Goal: Transaction & Acquisition: Purchase product/service

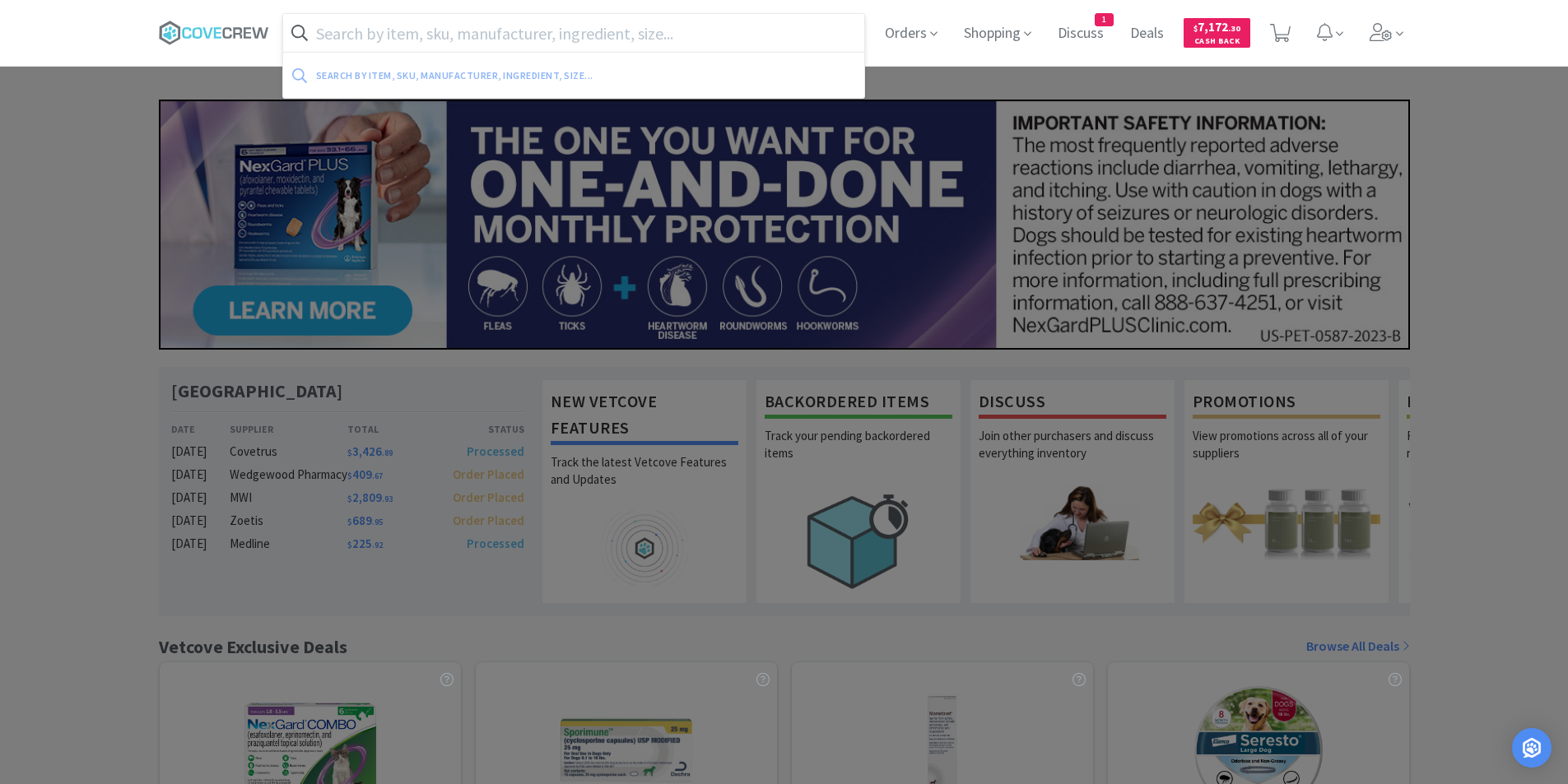
click at [638, 41] on input "text" at bounding box center [573, 33] width 582 height 37
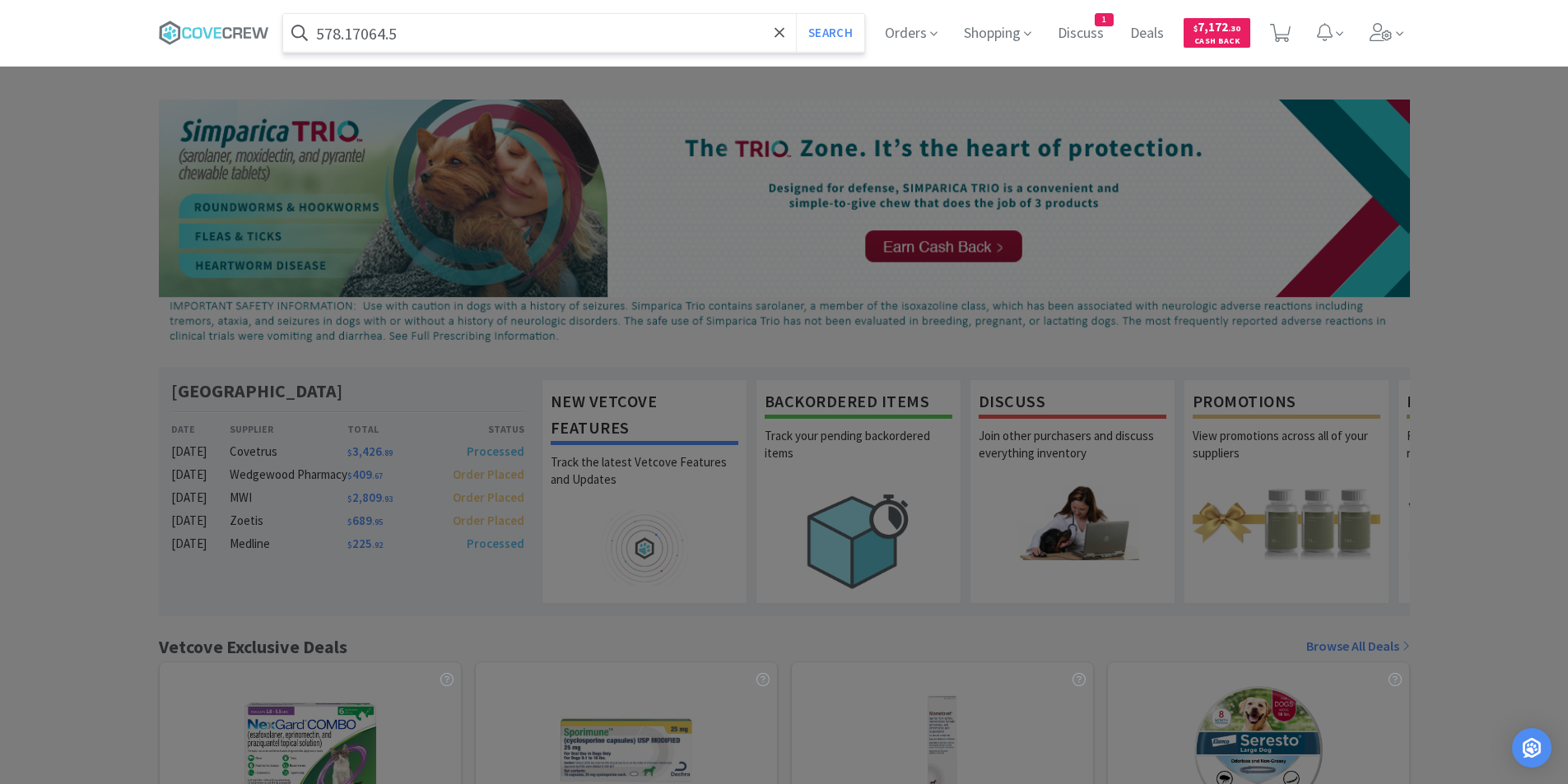
type input "578.17064.5"
click at [796, 14] on button "Search" at bounding box center [830, 33] width 68 height 37
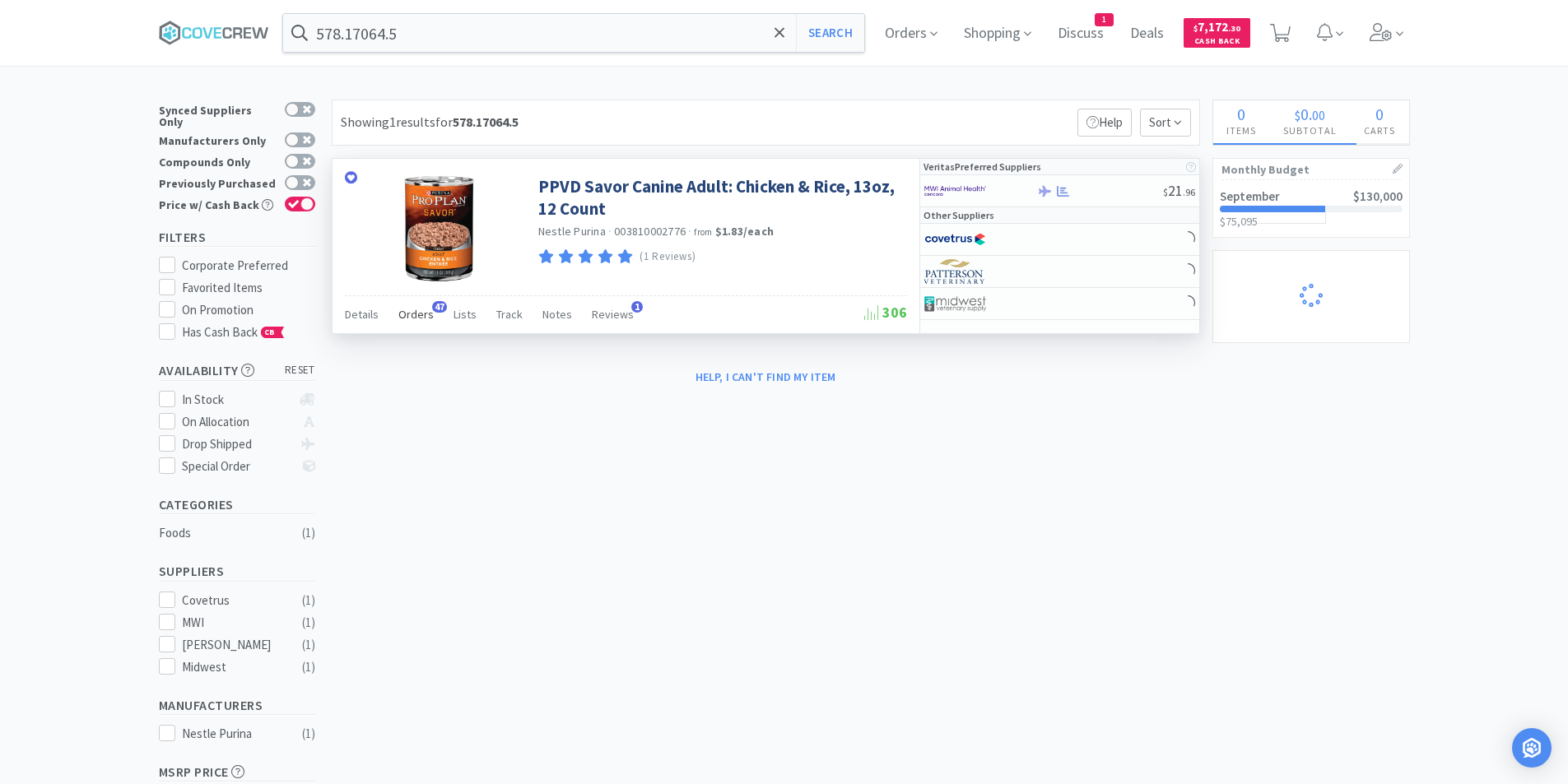
click at [399, 321] on span "Orders" at bounding box center [416, 315] width 36 height 15
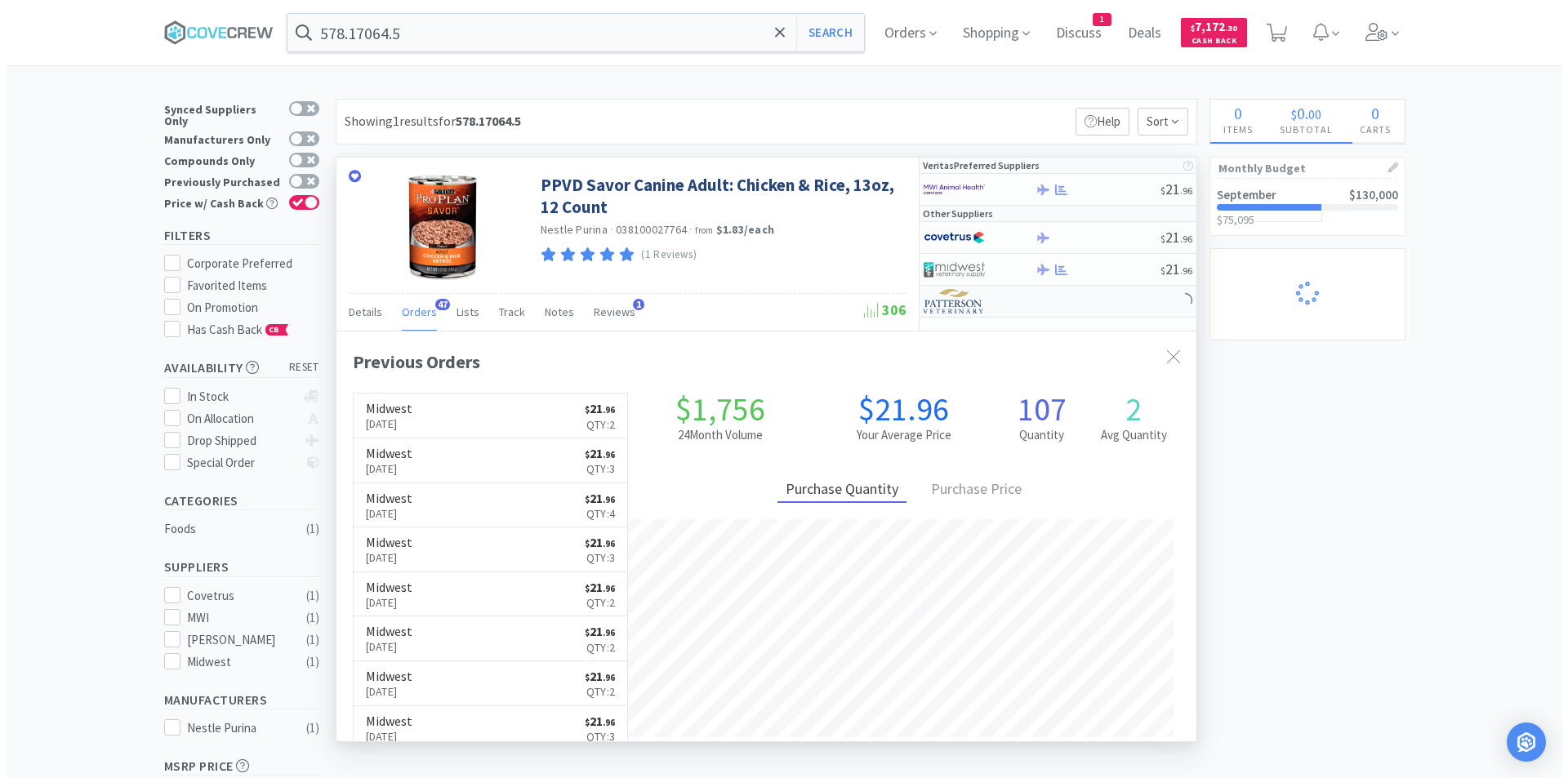
scroll to position [438, 860]
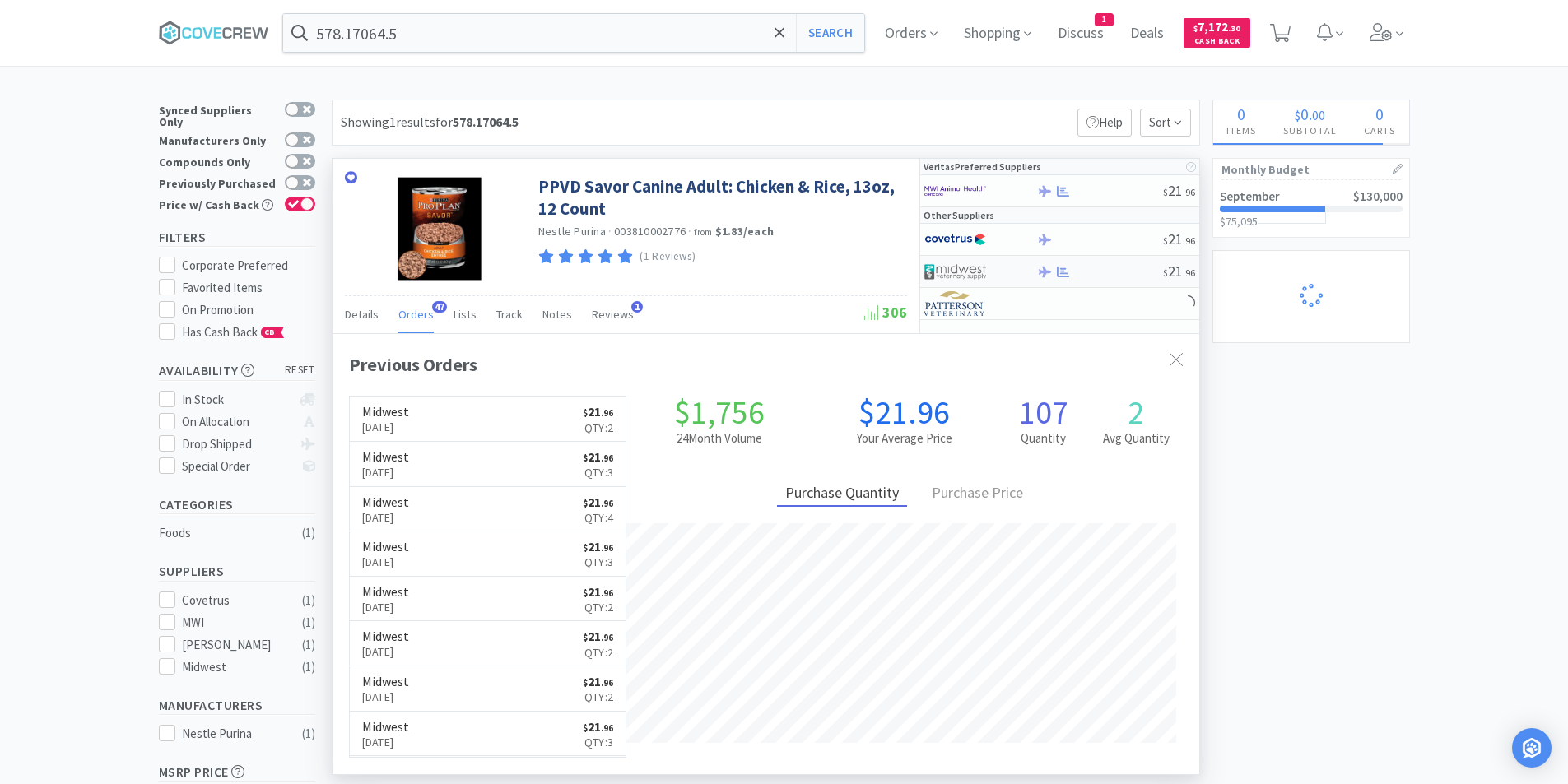
click at [965, 269] on img at bounding box center [955, 272] width 62 height 24
select select "1"
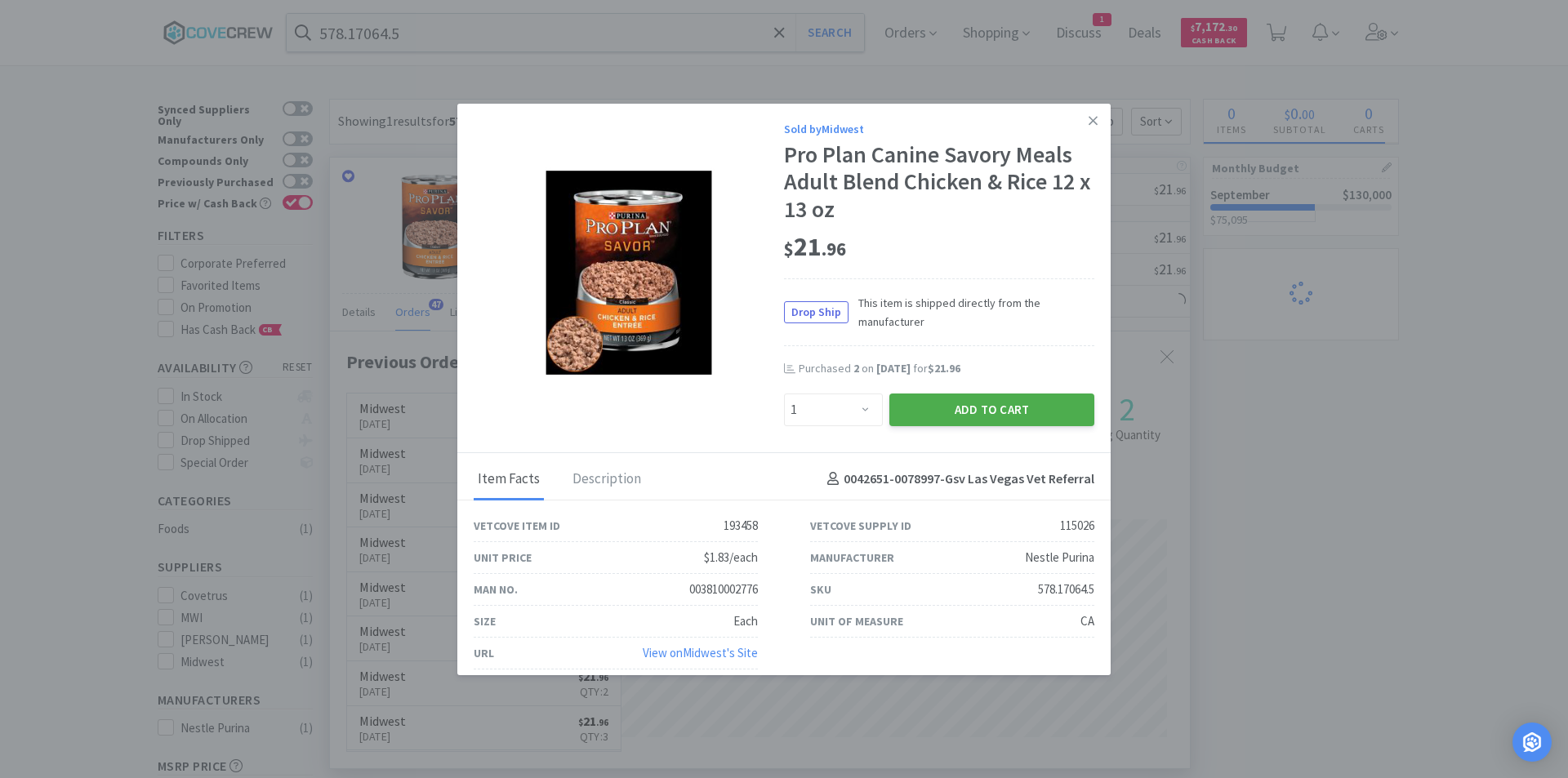
click at [936, 407] on button "Add to Cart" at bounding box center [992, 409] width 205 height 33
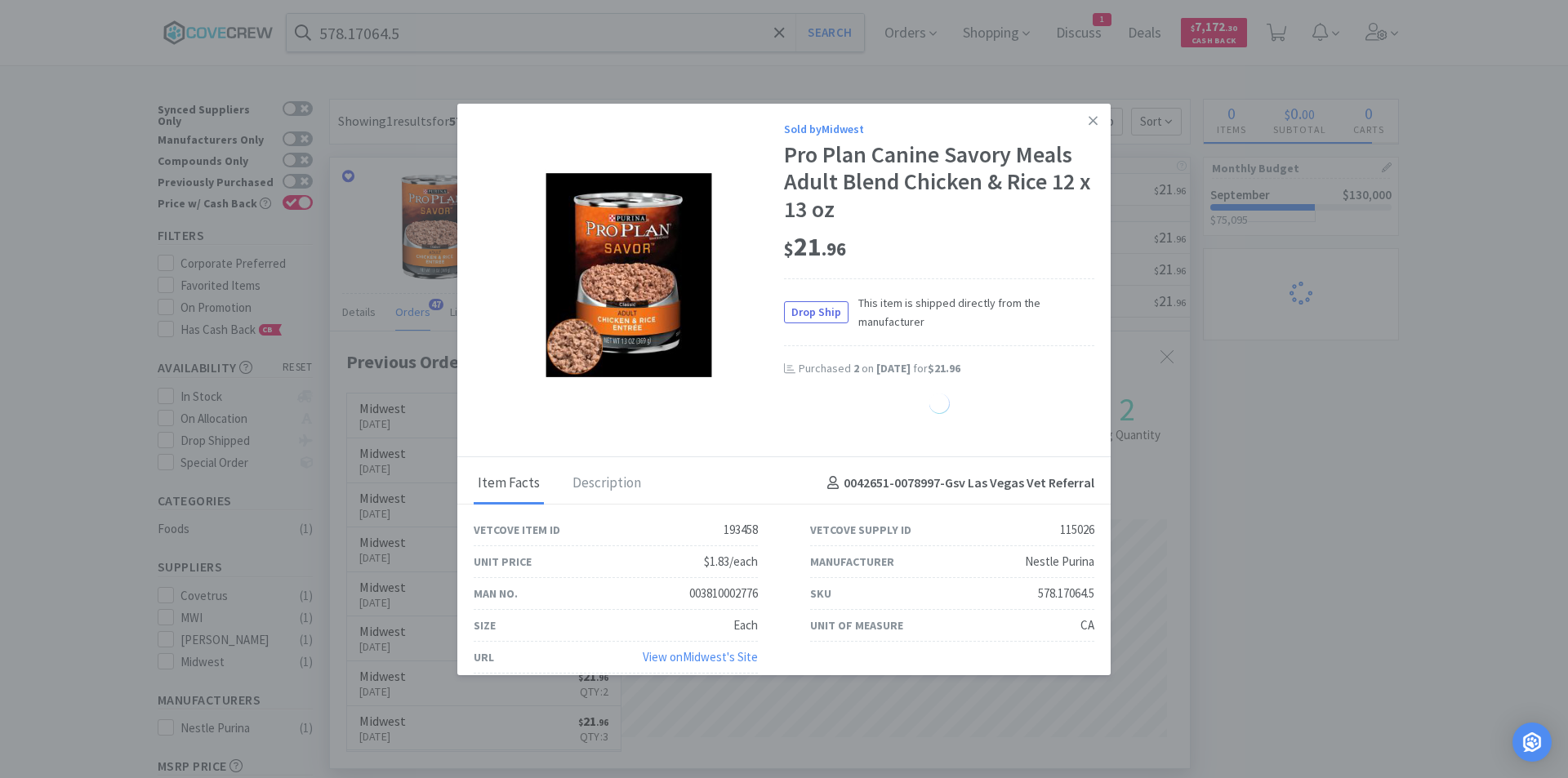
select select "1"
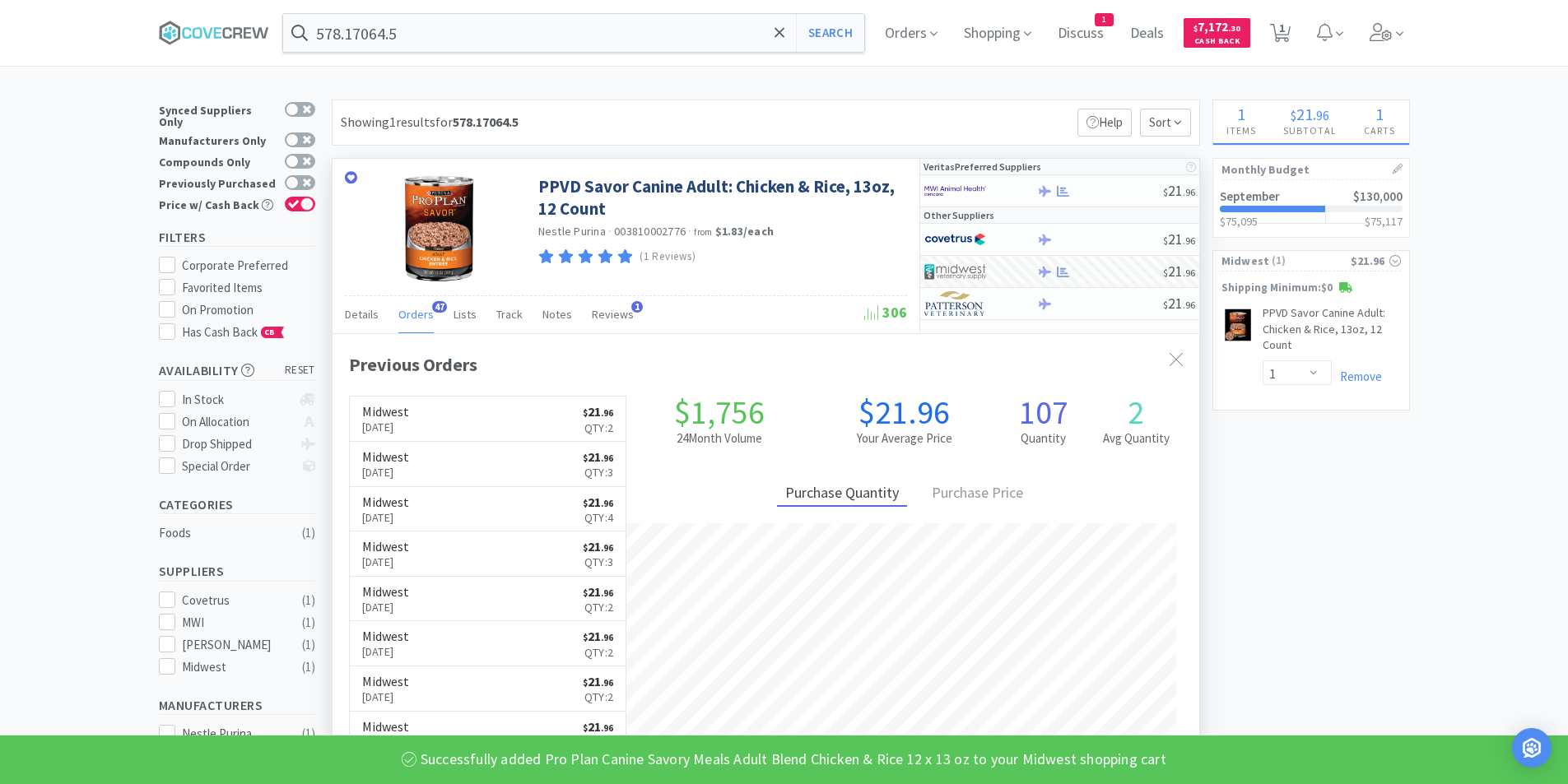
click at [1464, 128] on div "× Filter Results Synced Suppliers Only Manufacturers Only Compounds Only Previo…" at bounding box center [784, 530] width 1568 height 862
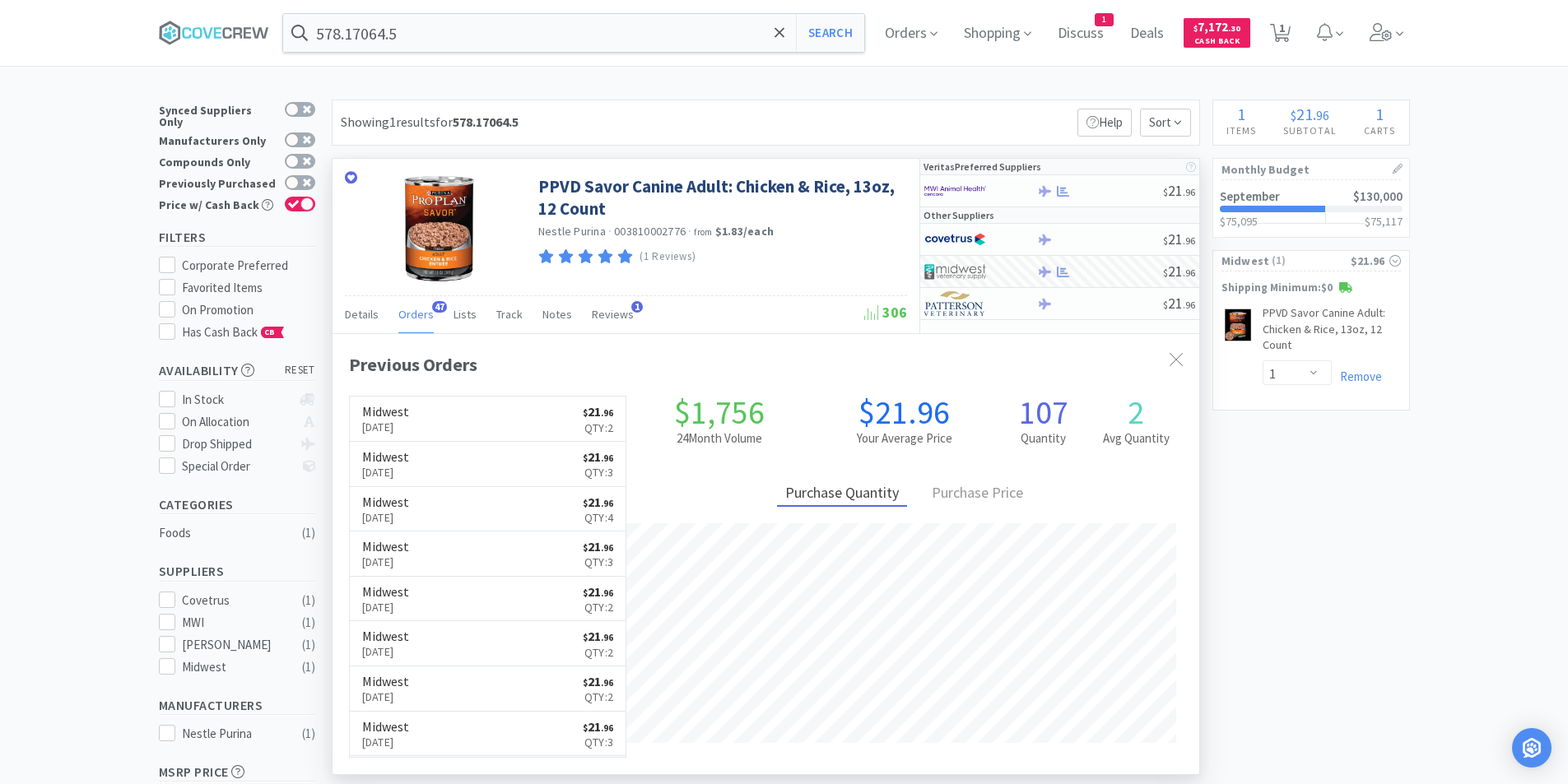
click at [1471, 415] on div "× Filter Results Synced Suppliers Only Manufacturers Only Compounds Only Previo…" at bounding box center [784, 530] width 1568 height 862
click at [1284, 34] on span "1" at bounding box center [1281, 28] width 6 height 66
select select "1"
